Goal: Transaction & Acquisition: Purchase product/service

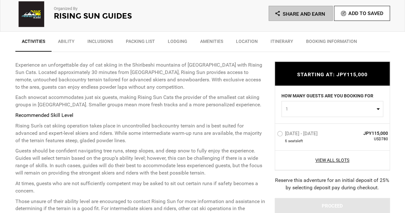
scroll to position [220, 0]
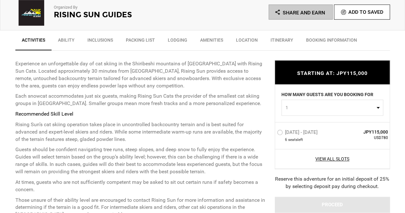
click at [312, 109] on span "1" at bounding box center [329, 107] width 89 height 6
click at [297, 132] on link "2" at bounding box center [331, 135] width 101 height 12
select select "2"
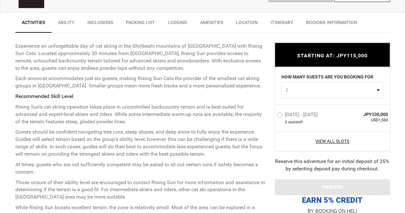
click at [281, 114] on label "[DATE] - [DATE]" at bounding box center [298, 116] width 42 height 8
click at [272, 114] on input "[DATE] - [DATE]" at bounding box center [272, 117] width 0 height 14
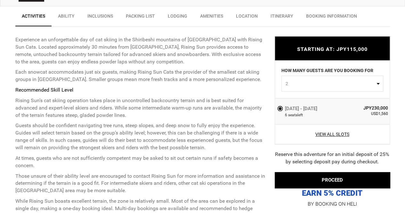
scroll to position [273, 0]
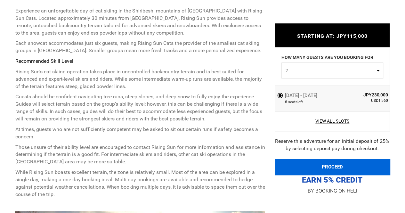
click at [319, 169] on button "PROCEED" at bounding box center [331, 167] width 115 height 16
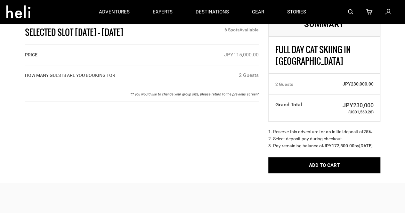
scroll to position [20, 0]
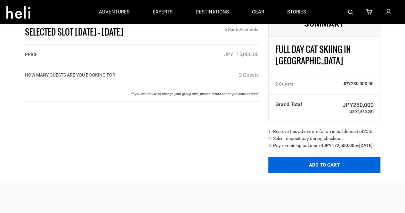
click at [319, 169] on button "Add to Cart" at bounding box center [324, 165] width 112 height 16
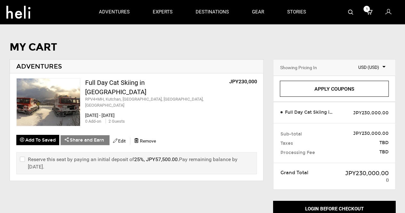
scroll to position [16, 0]
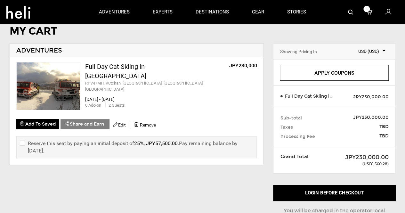
click at [20, 140] on input "checkbox" at bounding box center [22, 146] width 4 height 15
checkbox input "true"
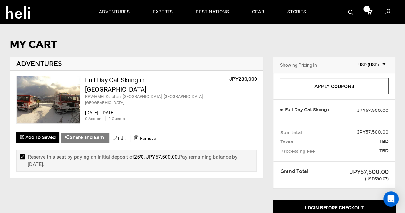
scroll to position [0, 0]
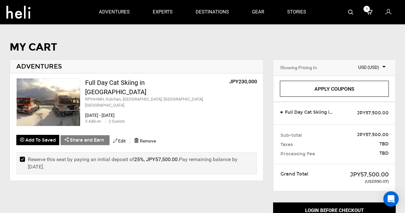
click at [333, 88] on link "Apply Coupons" at bounding box center [334, 89] width 109 height 16
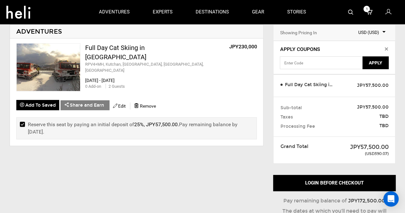
scroll to position [35, 0]
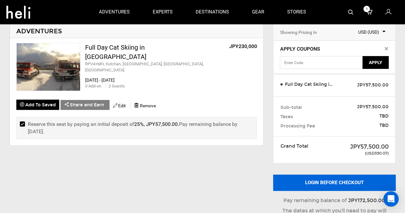
click at [340, 181] on button "Login before checkout" at bounding box center [334, 182] width 122 height 16
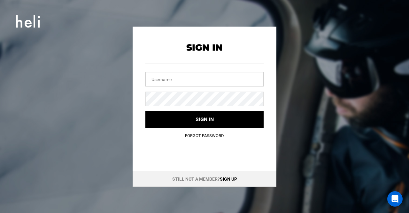
click at [228, 79] on input "text" at bounding box center [205, 79] width 118 height 14
click at [0, 212] on com-1password-button at bounding box center [0, 213] width 0 height 0
type input "[PERSON_NAME][EMAIL_ADDRESS][PERSON_NAME][DOMAIN_NAME]"
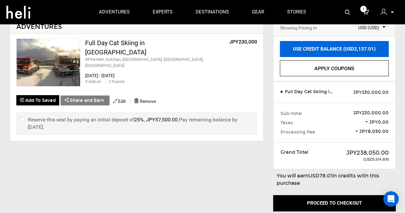
scroll to position [39, 0]
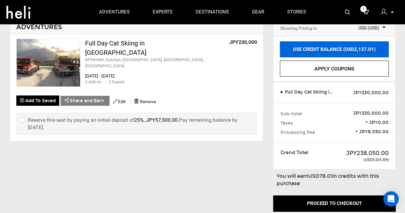
click at [317, 47] on link "USE CREDIT BALANCE (USD2,137.01)" at bounding box center [334, 49] width 109 height 16
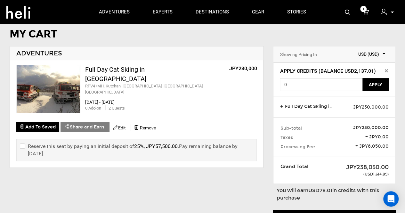
scroll to position [13, 0]
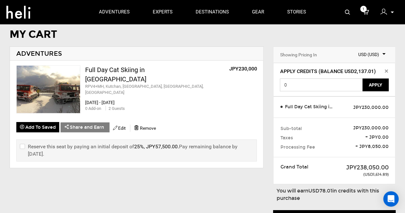
click at [326, 86] on input "0" at bounding box center [321, 84] width 83 height 13
click at [377, 86] on button "Apply" at bounding box center [375, 84] width 26 height 13
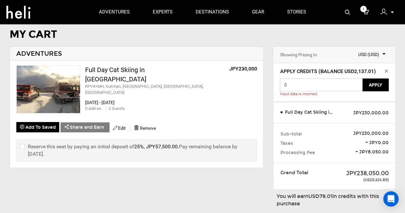
click at [328, 86] on input "0" at bounding box center [321, 84] width 83 height 13
click at [372, 87] on button "Apply" at bounding box center [375, 84] width 26 height 13
click at [349, 94] on div "Credits exceed remaining amount of JPY 229852.59033." at bounding box center [334, 93] width 109 height 5
click at [333, 85] on input "1615" at bounding box center [321, 84] width 83 height 13
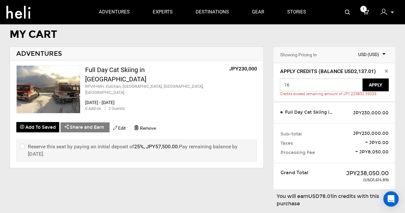
type input "1"
type input "238050"
click at [377, 85] on button "Apply" at bounding box center [375, 84] width 26 height 13
drag, startPoint x: 342, startPoint y: 84, endPoint x: 281, endPoint y: 76, distance: 60.9
click at [281, 76] on div "Apply Credits (Balance USD2,137.01) 238050 Apply" at bounding box center [334, 79] width 109 height 23
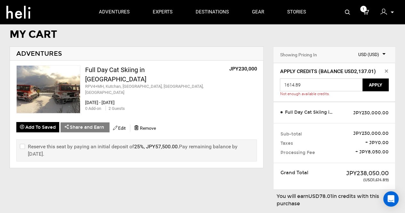
type input "1614.89"
click at [370, 85] on button "Apply" at bounding box center [375, 84] width 26 height 13
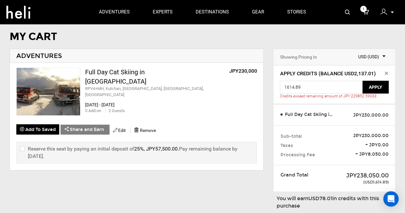
scroll to position [10, 0]
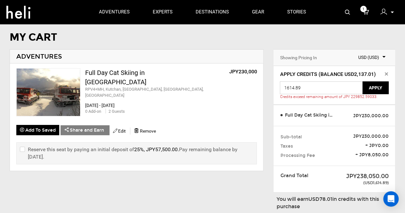
click at [333, 90] on input "1614.89" at bounding box center [321, 87] width 83 height 13
drag, startPoint x: 323, startPoint y: 89, endPoint x: 264, endPoint y: 87, distance: 58.9
click at [264, 87] on div "MY CART ADVENTURES Full Day Cat Skiing in [GEOGRAPHIC_DATA] RPV4+MH, [GEOGRAPHI…" at bounding box center [202, 156] width 405 height 249
click at [353, 84] on input "text" at bounding box center [321, 87] width 83 height 13
click at [350, 74] on span "Apply Credits (Balance USD2,137.01)" at bounding box center [334, 74] width 109 height 7
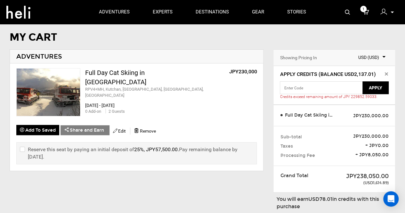
click at [398, 87] on div "Showing Pricing In Select Currency USD (USD) USE CREDIT BALANCE (USD2,137.01) A…" at bounding box center [334, 165] width 132 height 232
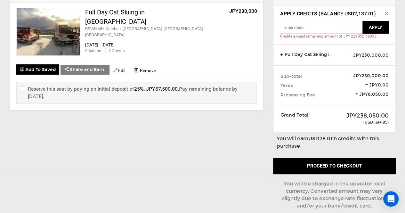
scroll to position [71, 0]
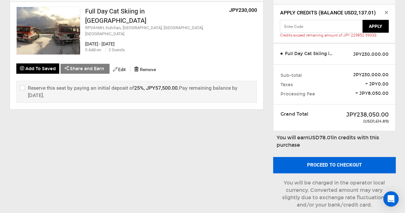
click at [350, 160] on button "Proceed to checkout" at bounding box center [334, 165] width 122 height 16
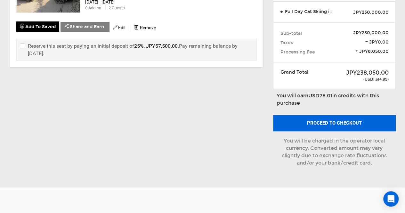
scroll to position [114, 0]
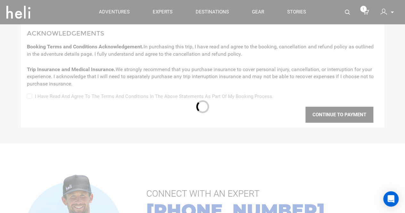
type input "[PERSON_NAME]"
type input "Kalk"
type input "[PERSON_NAME][EMAIL_ADDRESS][PERSON_NAME][DOMAIN_NAME]"
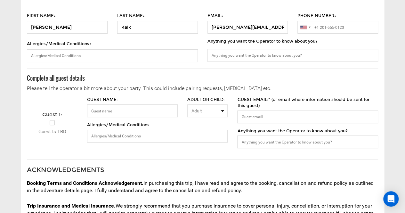
scroll to position [85, 0]
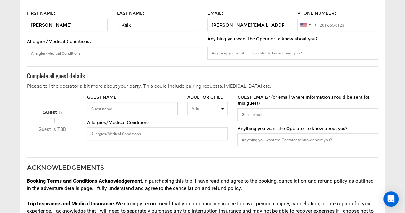
click at [154, 108] on input "GUEST NAME:" at bounding box center [132, 108] width 91 height 13
click at [272, 113] on input "GUEST EMAIL:* (or email where information should be sent for this guest)" at bounding box center [307, 114] width 140 height 13
paste input "[EMAIL_ADDRESS][DOMAIN_NAME]"
type input "[EMAIL_ADDRESS][DOMAIN_NAME]"
click at [130, 108] on input "GUEST NAME:" at bounding box center [132, 108] width 91 height 13
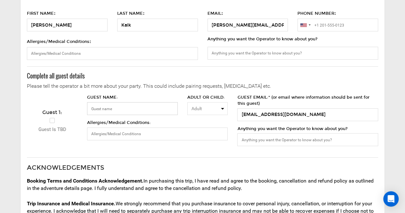
paste input "[PERSON_NAME]"
type input "[PERSON_NAME]"
click at [216, 151] on div "Complete all guest details Please tell the operator a bit more about your party…" at bounding box center [202, 115] width 351 height 84
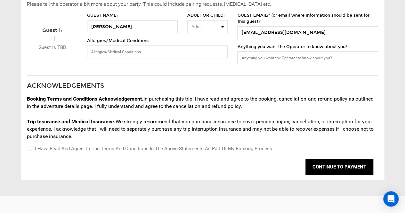
scroll to position [168, 0]
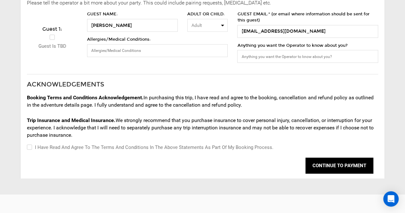
click at [32, 148] on label "I have read and agree to the terms and conditions in the above statements as pa…" at bounding box center [150, 147] width 246 height 8
click at [31, 148] on input "I have read and agree to the terms and conditions in the above statements as pa…" at bounding box center [29, 147] width 4 height 8
checkbox input "true"
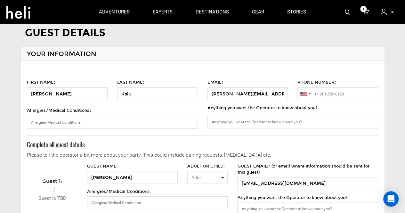
scroll to position [16, 0]
click at [345, 91] on input "+1" at bounding box center [337, 93] width 81 height 13
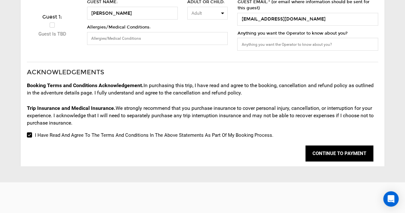
scroll to position [185, 0]
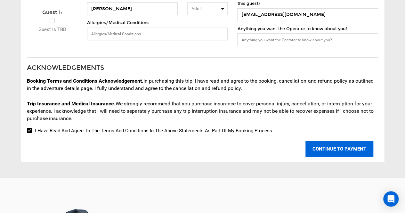
type input "[PHONE_NUMBER]"
click at [355, 151] on button "CONTINUE TO PAYMENT" at bounding box center [339, 149] width 68 height 16
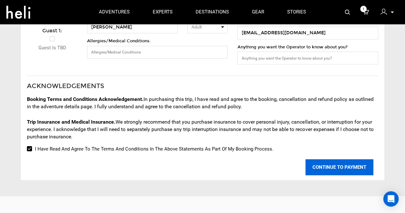
scroll to position [0, 0]
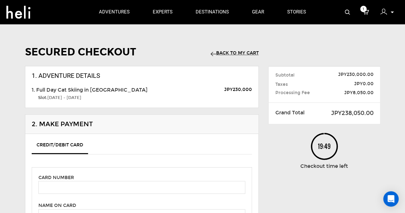
click at [241, 53] on link "Back to my Cart" at bounding box center [234, 52] width 48 height 5
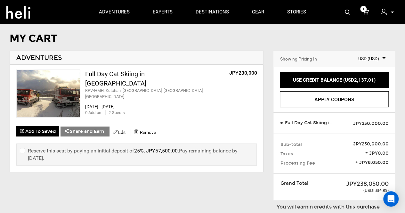
scroll to position [9, 0]
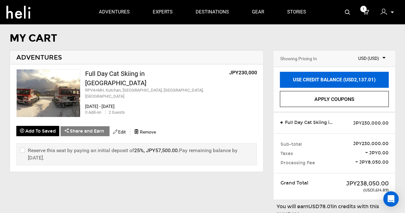
click at [337, 83] on link "USE CREDIT BALANCE (USD2,137.01)" at bounding box center [334, 80] width 109 height 16
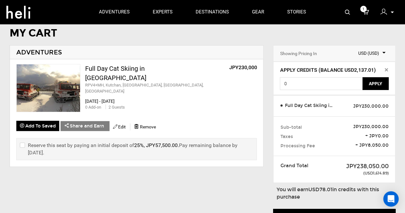
scroll to position [16, 0]
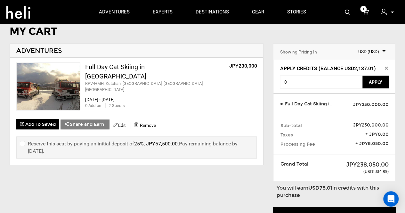
click at [297, 84] on input "0" at bounding box center [321, 81] width 83 height 13
click at [378, 79] on button "Apply" at bounding box center [375, 81] width 26 height 13
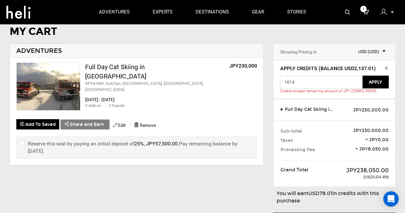
click at [333, 88] on input "1614" at bounding box center [321, 81] width 83 height 13
type input "1"
click at [387, 66] on span "Apply Credits (Balance USD2,137.01)" at bounding box center [334, 68] width 109 height 7
click at [386, 67] on icon at bounding box center [385, 68] width 3 height 3
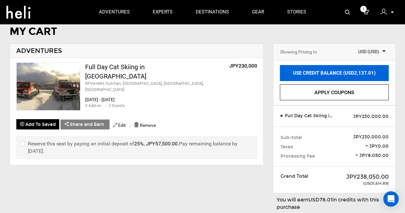
click at [356, 70] on link "USE CREDIT BALANCE (USD2,137.01)" at bounding box center [334, 73] width 109 height 16
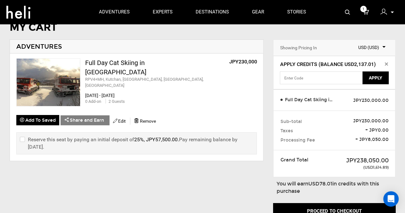
scroll to position [22, 0]
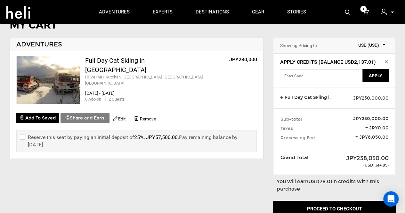
click at [23, 136] on input "checkbox" at bounding box center [22, 140] width 4 height 15
checkbox input "true"
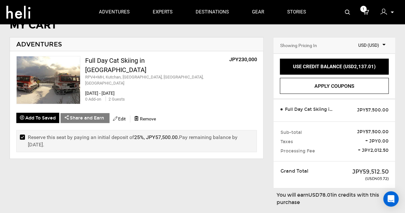
type input "0"
click at [308, 75] on div "USE CREDIT BALANCE (USD2,137.01) Apply Credits (Balance USD2,137.01) 0 Apply Ap…" at bounding box center [334, 76] width 122 height 45
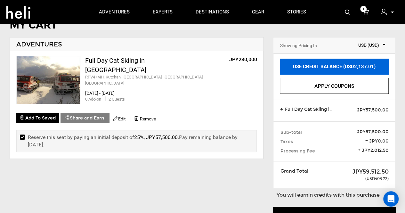
click at [323, 63] on link "USE CREDIT BALANCE (USD2,137.01)" at bounding box center [334, 67] width 109 height 16
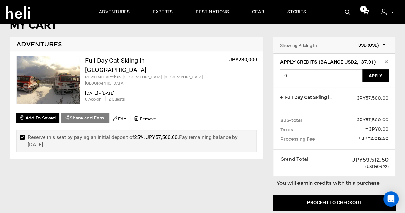
click at [317, 75] on input "0" at bounding box center [321, 75] width 83 height 13
click at [369, 76] on button "Apply" at bounding box center [375, 75] width 26 height 13
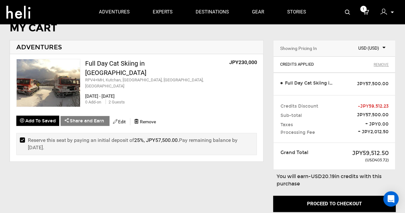
scroll to position [18, 0]
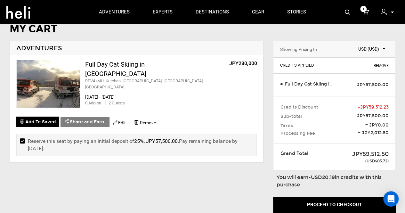
click at [377, 66] on link "Remove" at bounding box center [380, 65] width 15 height 3
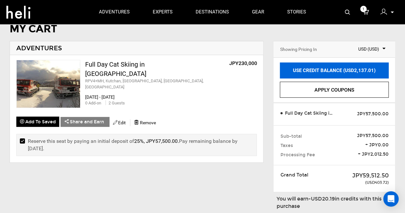
click at [349, 72] on link "USE CREDIT BALANCE (USD2,137.01)" at bounding box center [334, 70] width 109 height 16
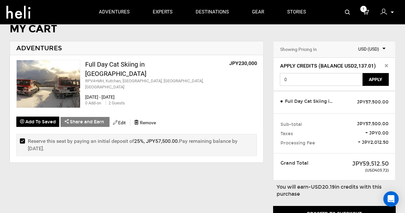
click at [333, 78] on input "0" at bounding box center [321, 79] width 83 height 13
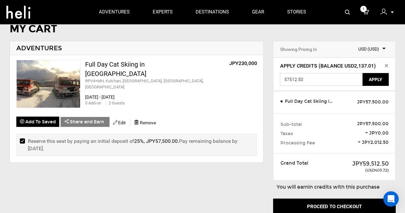
type input "57512.50"
click at [375, 78] on button "Apply" at bounding box center [375, 79] width 26 height 13
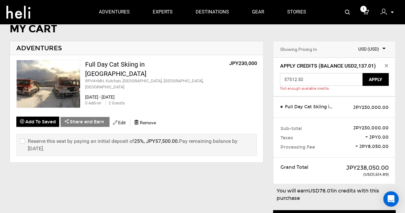
drag, startPoint x: 336, startPoint y: 83, endPoint x: 271, endPoint y: 76, distance: 65.6
click at [271, 76] on div "Showing Pricing In Select Currency USD (USD) USE CREDIT BALANCE (USD2,137.01) A…" at bounding box center [334, 157] width 132 height 232
click at [388, 67] on div "USE CREDIT BALANCE (USD2,137.01) Apply Credits (Balance USD2,137.01) Apply Not …" at bounding box center [334, 77] width 122 height 39
click at [386, 66] on icon at bounding box center [385, 65] width 3 height 3
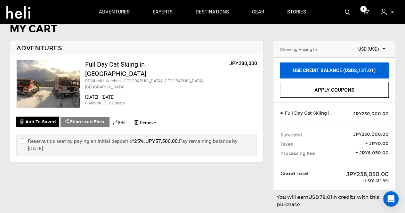
click at [350, 73] on link "USE CREDIT BALANCE (USD2,137.01)" at bounding box center [334, 70] width 109 height 16
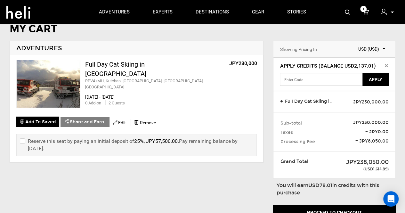
click at [325, 81] on input "text" at bounding box center [321, 79] width 83 height 13
type input "1"
click at [24, 138] on label "Reserve this seat by paying an initial deposit of 25%, JPY57,500.00 . Pay remai…" at bounding box center [136, 144] width 233 height 15
click at [22, 139] on input "checkbox" at bounding box center [22, 144] width 4 height 15
checkbox input "true"
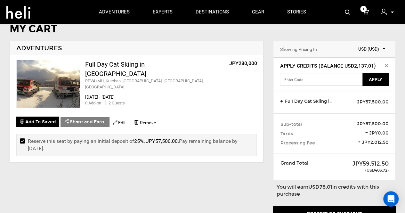
click at [332, 80] on input "text" at bounding box center [321, 79] width 83 height 13
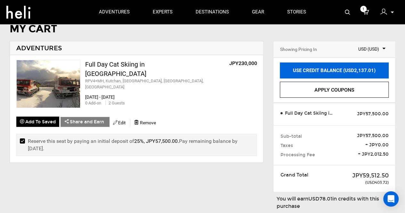
click at [357, 71] on link "USE CREDIT BALANCE (USD2,137.01)" at bounding box center [334, 70] width 109 height 16
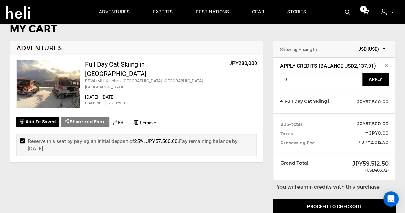
click at [310, 81] on input "0" at bounding box center [321, 79] width 83 height 13
type input "0"
type input "404"
click at [376, 78] on button "Apply" at bounding box center [375, 79] width 26 height 13
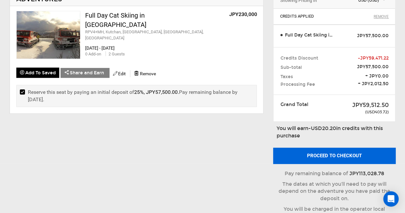
scroll to position [90, 0]
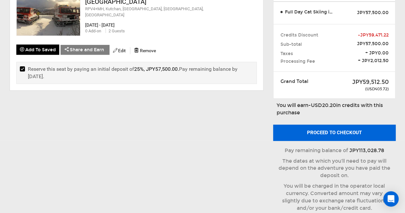
click at [339, 135] on button "Proceed to checkout" at bounding box center [334, 132] width 122 height 16
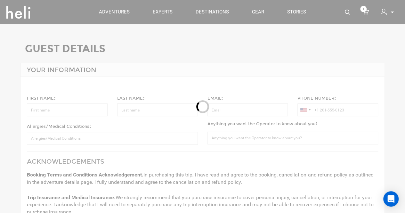
type input "[PERSON_NAME]"
type input "Kalk"
type input "[PERSON_NAME][EMAIL_ADDRESS][PERSON_NAME][DOMAIN_NAME]"
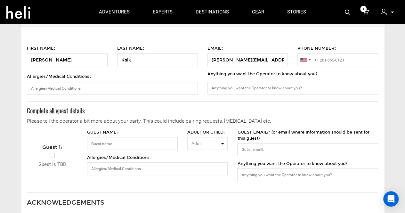
scroll to position [51, 0]
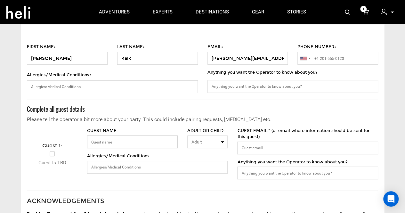
click at [112, 141] on input "GUEST NAME:" at bounding box center [132, 141] width 91 height 13
paste input "[PERSON_NAME]"
type input "[PERSON_NAME]"
click at [282, 149] on input "GUEST EMAIL:* (or email where information should be sent for this guest)" at bounding box center [307, 147] width 140 height 13
paste input "[EMAIL_ADDRESS][DOMAIN_NAME]"
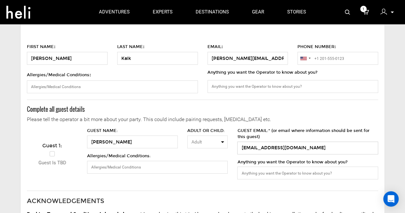
type input "[EMAIL_ADDRESS][DOMAIN_NAME]"
click at [317, 113] on div "Complete all guest details Please tell the operator a bit more about your party…" at bounding box center [202, 148] width 351 height 84
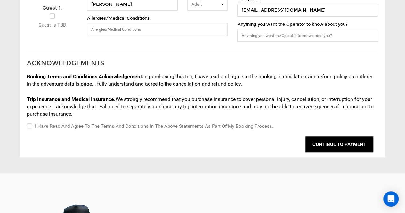
scroll to position [190, 0]
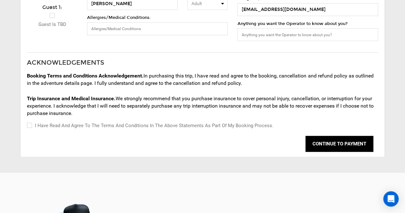
click at [28, 126] on input "I have read and agree to the terms and conditions in the above statements as pa…" at bounding box center [29, 126] width 4 height 8
checkbox input "true"
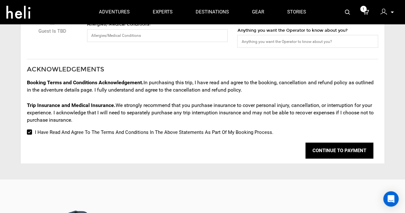
scroll to position [183, 0]
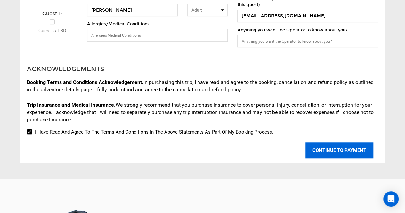
click at [336, 153] on button "CONTINUE TO PAYMENT" at bounding box center [339, 150] width 68 height 16
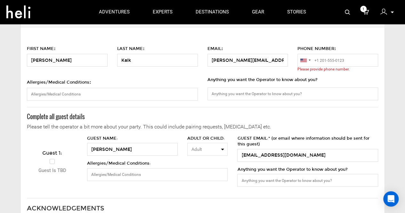
scroll to position [48, 0]
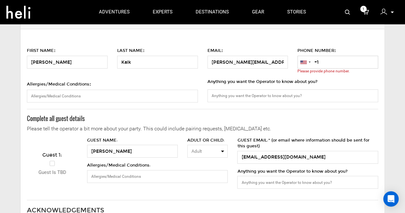
click at [335, 67] on input "+1" at bounding box center [337, 62] width 81 height 13
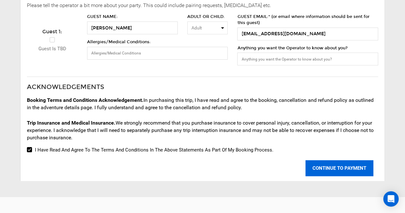
scroll to position [168, 0]
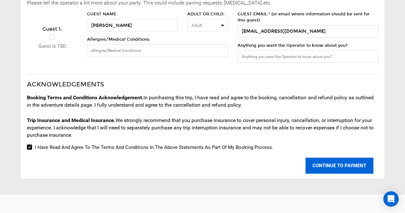
type input "[PHONE_NUMBER]"
click at [345, 171] on button "CONTINUE TO PAYMENT" at bounding box center [339, 165] width 68 height 16
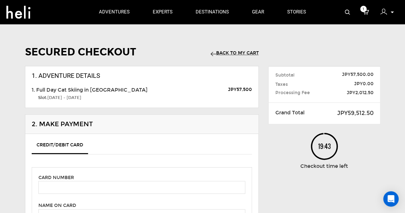
click at [244, 51] on link "Back to my Cart" at bounding box center [234, 52] width 48 height 5
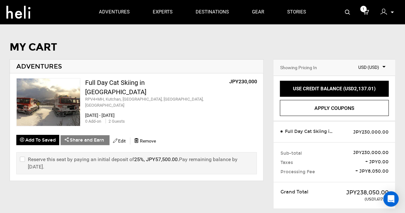
click at [23, 157] on input "checkbox" at bounding box center [22, 162] width 4 height 15
checkbox input "true"
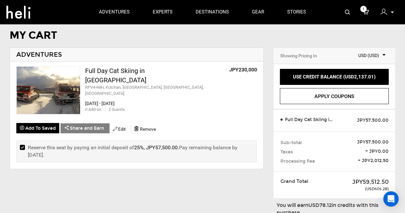
scroll to position [12, 0]
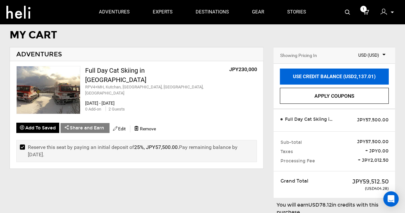
click at [328, 79] on link "USE CREDIT BALANCE (USD2,137.01)" at bounding box center [334, 76] width 109 height 16
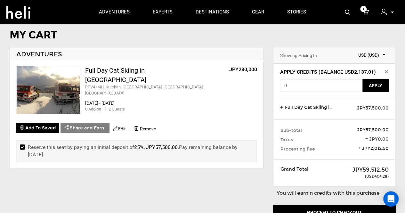
click at [324, 83] on input "0" at bounding box center [321, 85] width 83 height 13
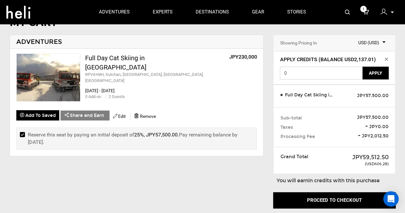
scroll to position [25, 0]
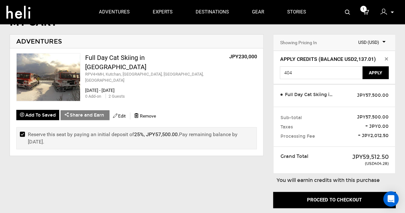
click at [379, 73] on button "Apply" at bounding box center [375, 72] width 26 height 13
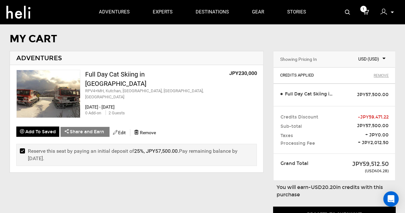
scroll to position [0, 0]
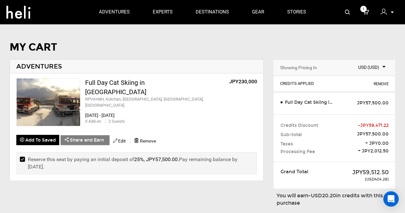
click at [378, 82] on link "Remove" at bounding box center [380, 83] width 15 height 3
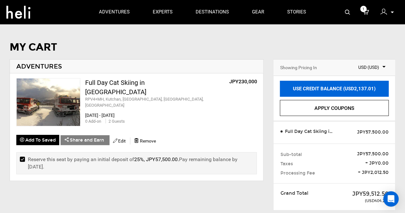
click at [356, 91] on link "USE CREDIT BALANCE (USD2,137.01)" at bounding box center [334, 89] width 109 height 16
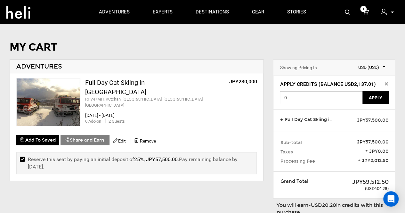
click at [336, 97] on input "0" at bounding box center [321, 97] width 83 height 13
type input "500"
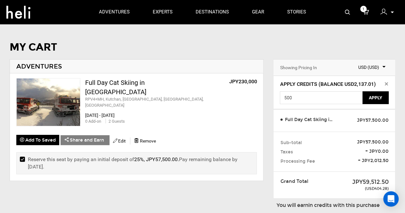
click at [375, 94] on button "Apply" at bounding box center [375, 97] width 26 height 13
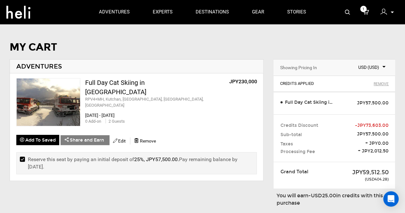
click at [131, 82] on div "Full Day Cat Skiing in [GEOGRAPHIC_DATA]" at bounding box center [145, 87] width 120 height 18
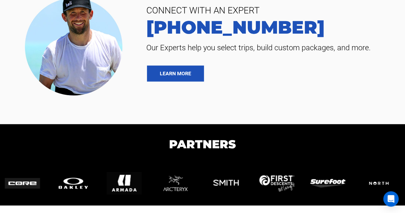
scroll to position [1943, 0]
